Goal: Check status: Check status

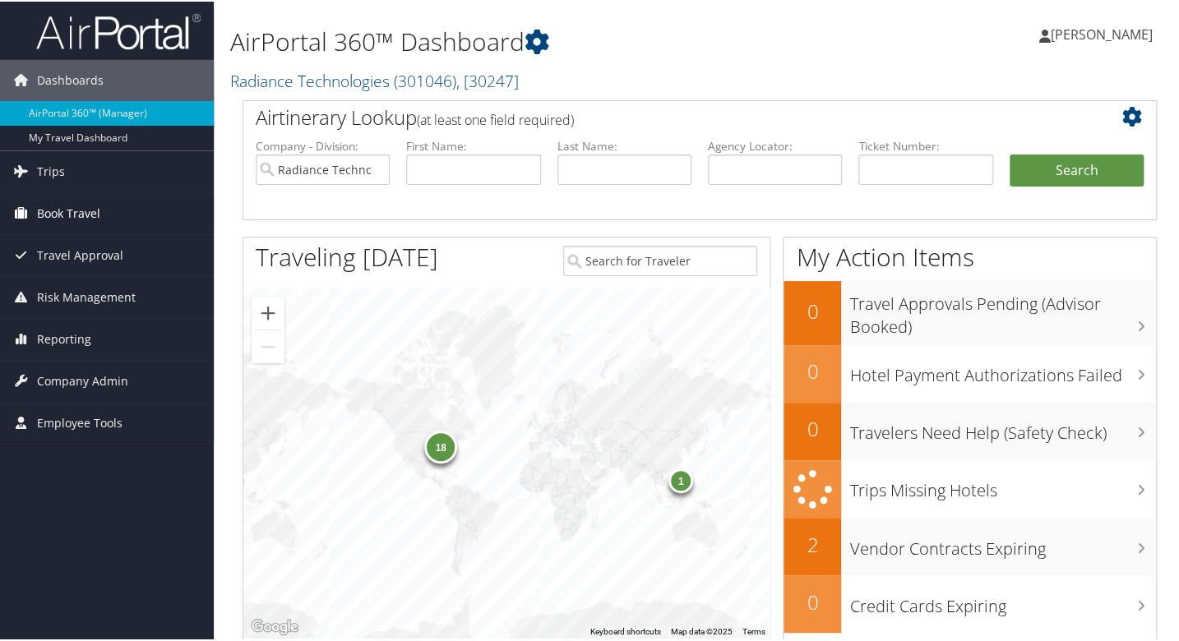
click at [67, 210] on span "Book Travel" at bounding box center [68, 212] width 63 height 41
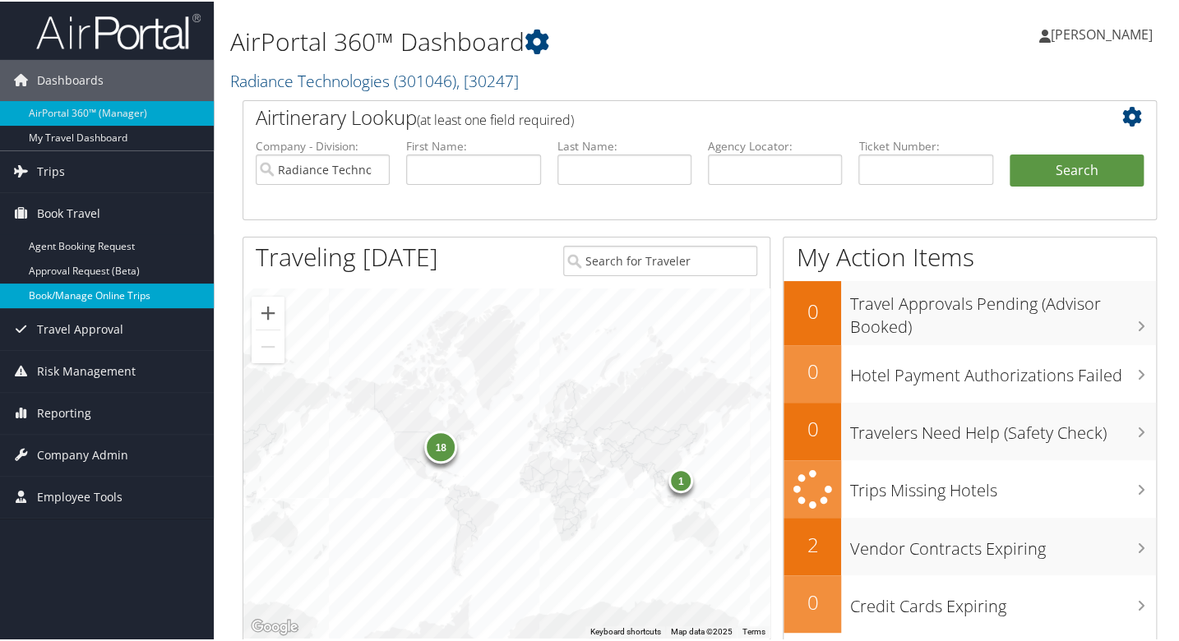
click at [136, 302] on link "Book/Manage Online Trips" at bounding box center [107, 294] width 214 height 25
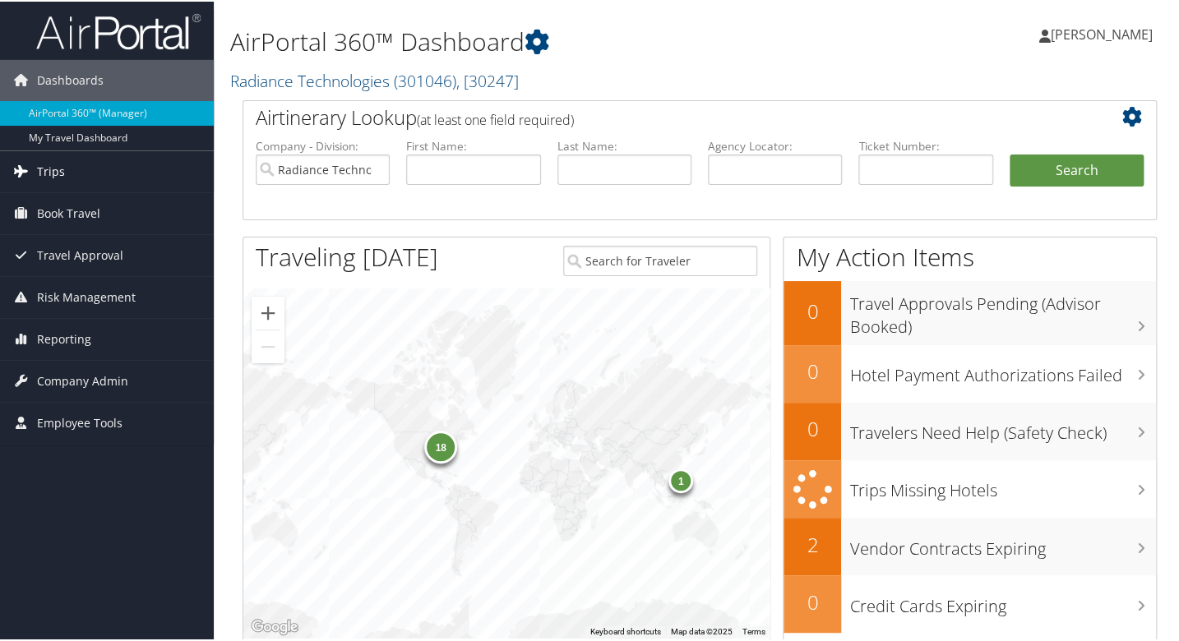
click at [59, 164] on span "Trips" at bounding box center [51, 170] width 28 height 41
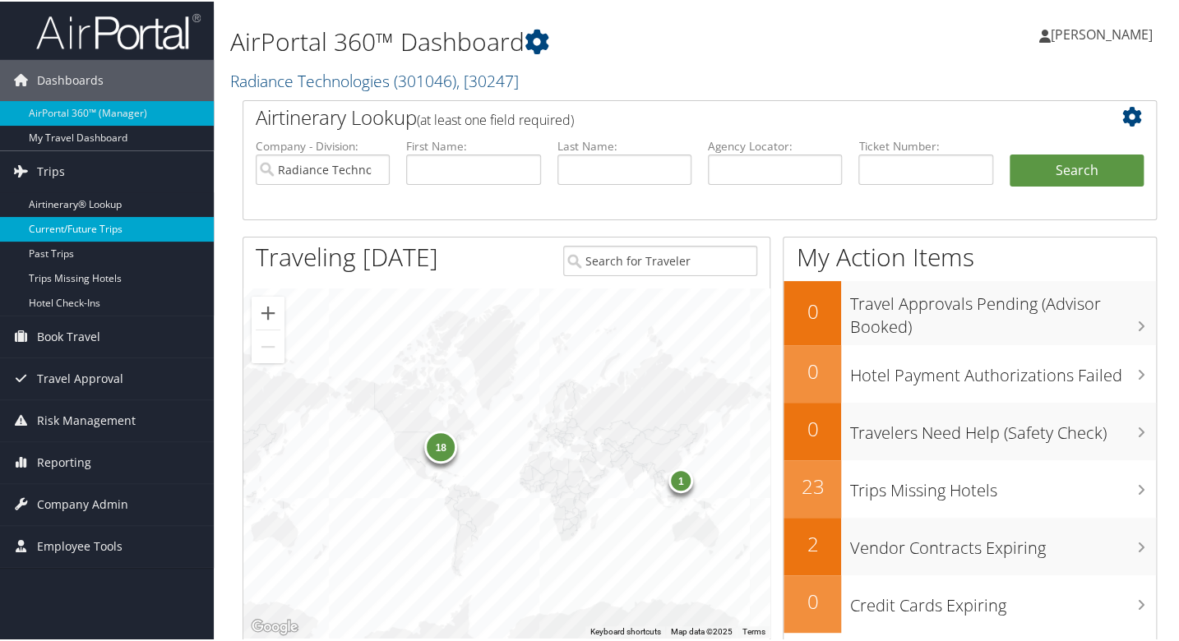
click at [87, 223] on link "Current/Future Trips" at bounding box center [107, 227] width 214 height 25
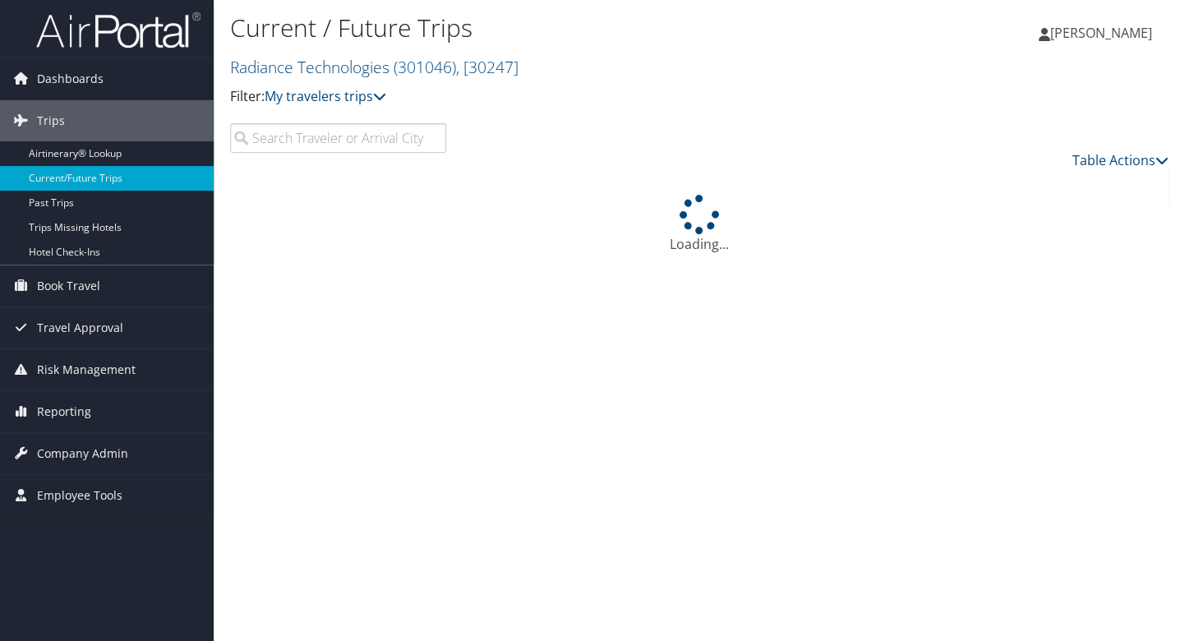
click at [386, 138] on input "search" at bounding box center [338, 138] width 216 height 30
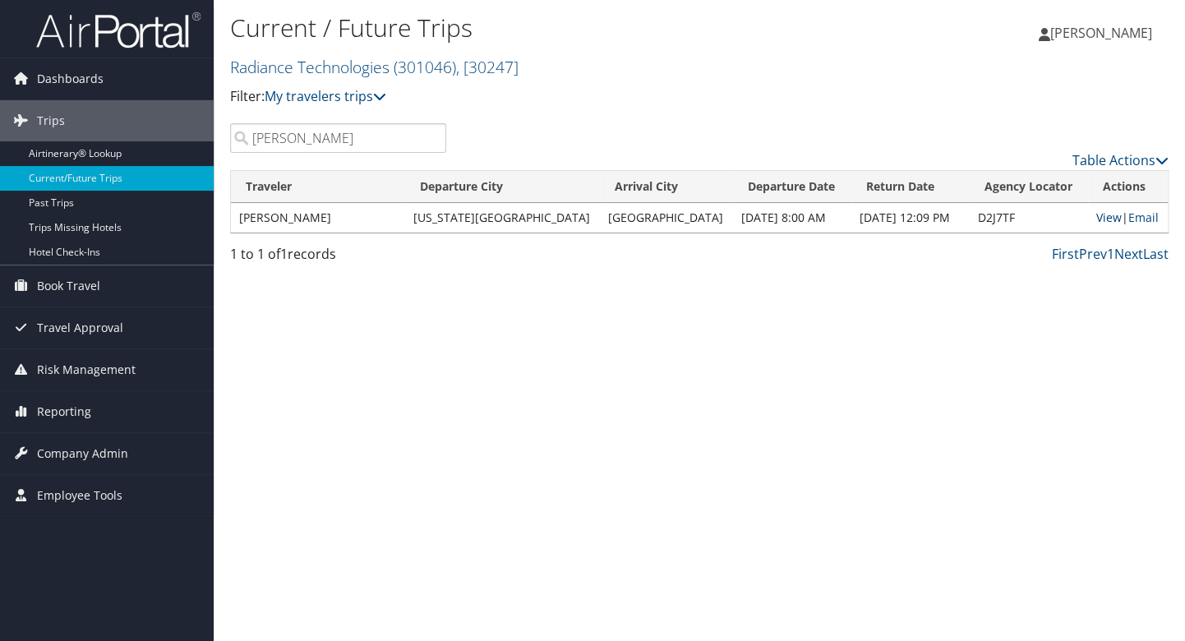
type input "byrd"
click at [1108, 216] on link "View" at bounding box center [1108, 218] width 25 height 16
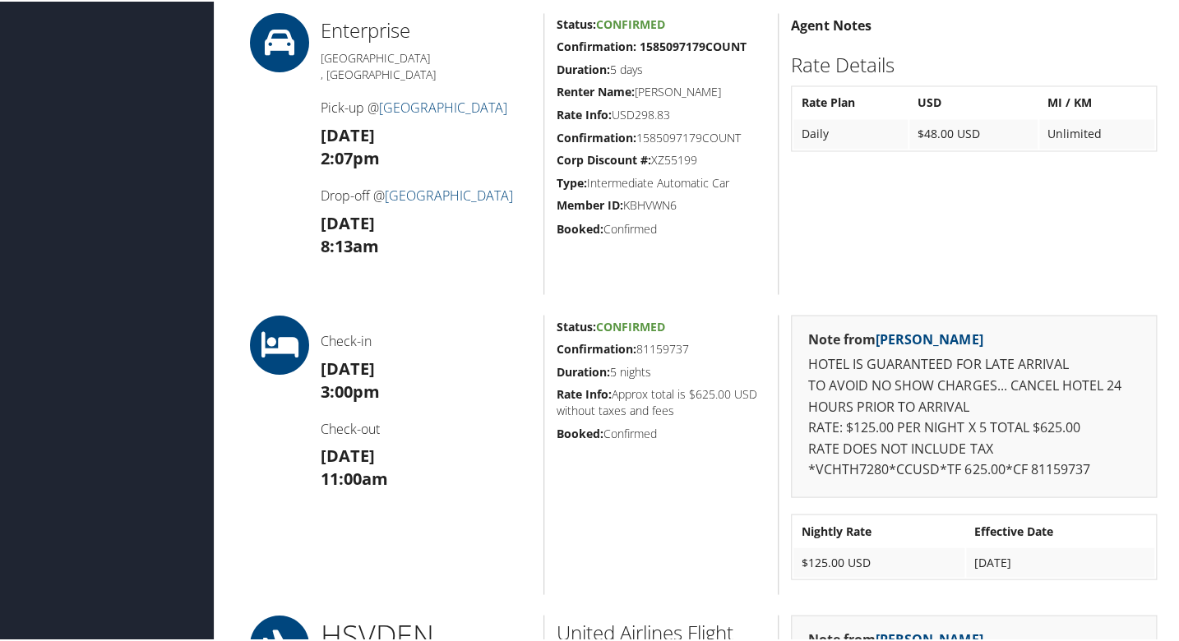
scroll to position [1248, 0]
